Goal: Task Accomplishment & Management: Use online tool/utility

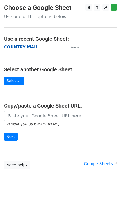
click at [29, 49] on strong "COUNTRY MAIL" at bounding box center [21, 47] width 34 height 5
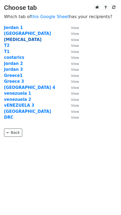
click at [4, 41] on strong "T3" at bounding box center [22, 39] width 37 height 5
